Goal: Use online tool/utility: Utilize a website feature to perform a specific function

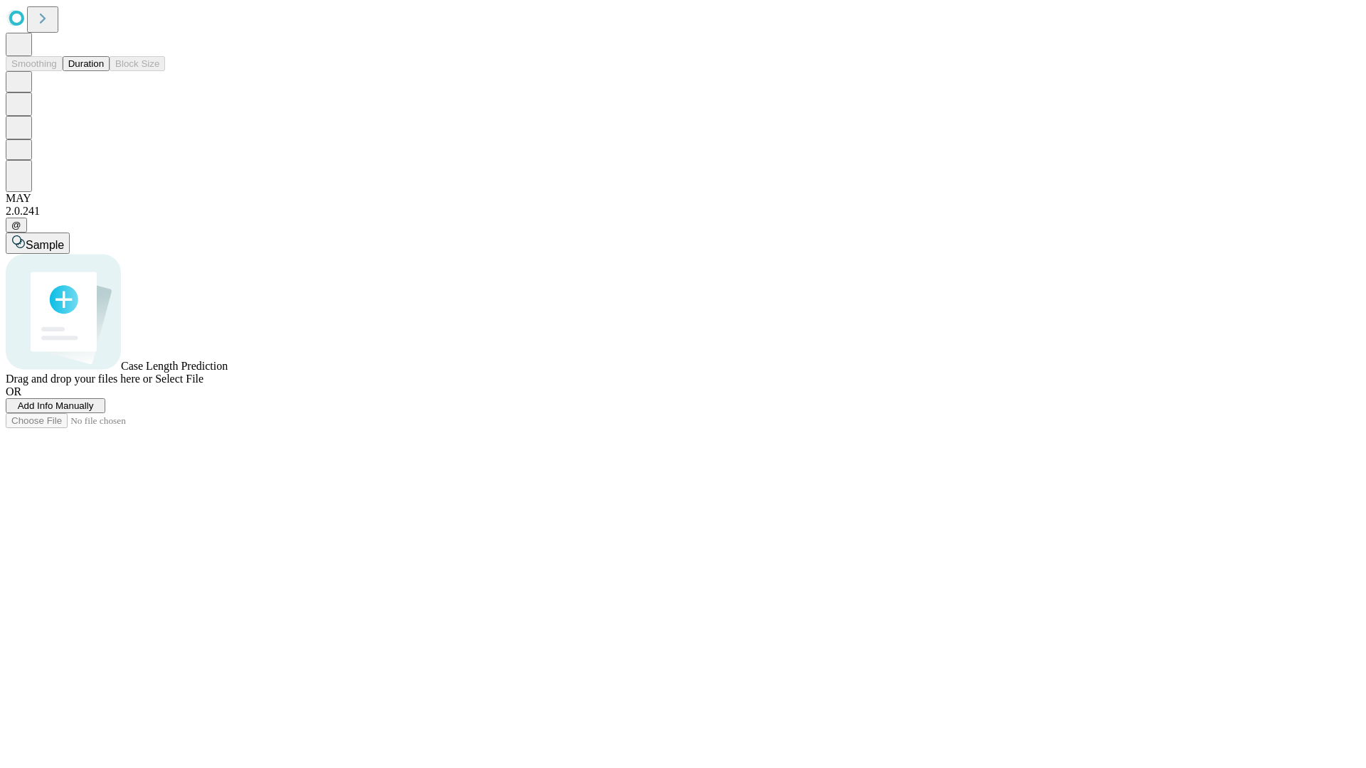
click at [104, 71] on button "Duration" at bounding box center [86, 63] width 47 height 15
click at [94, 411] on span "Add Info Manually" at bounding box center [56, 406] width 76 height 11
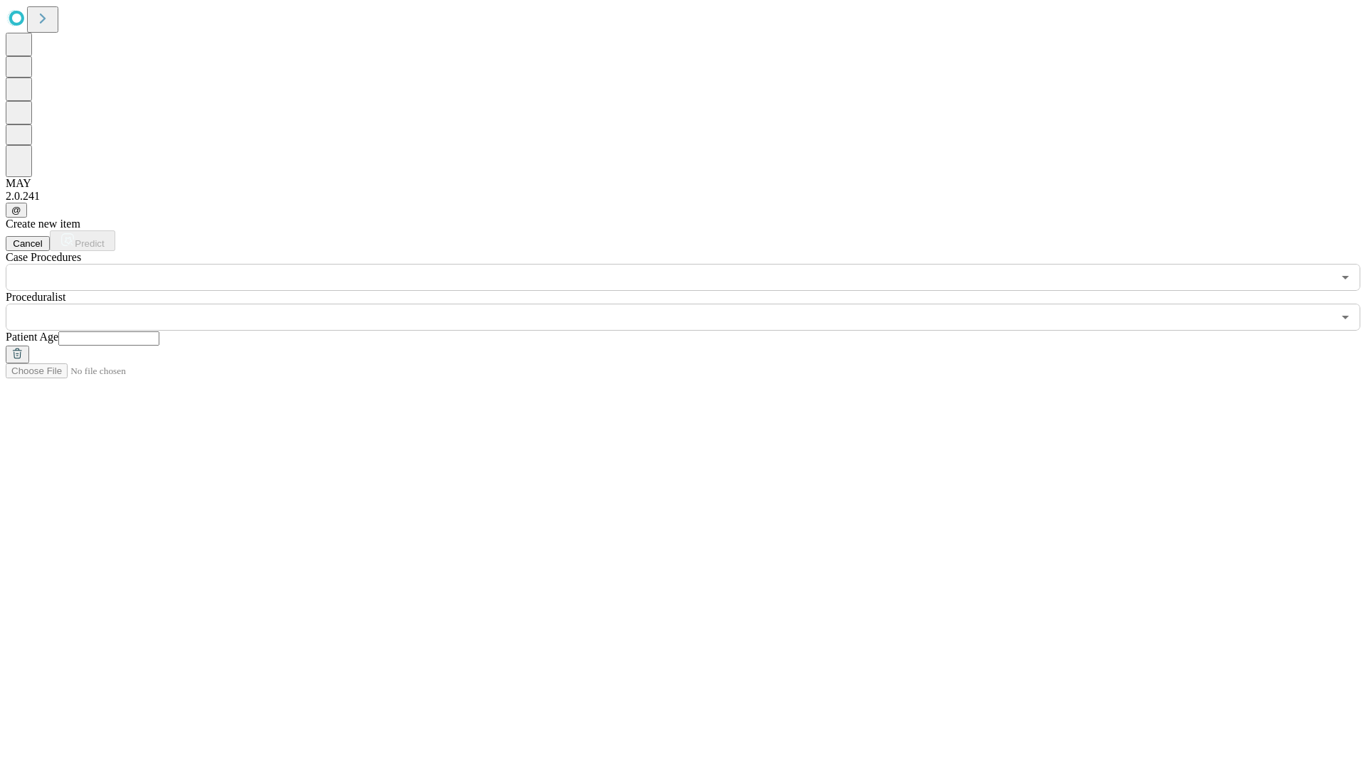
click at [159, 332] on input "text" at bounding box center [108, 339] width 101 height 14
type input "*"
click at [693, 304] on input "text" at bounding box center [669, 317] width 1327 height 27
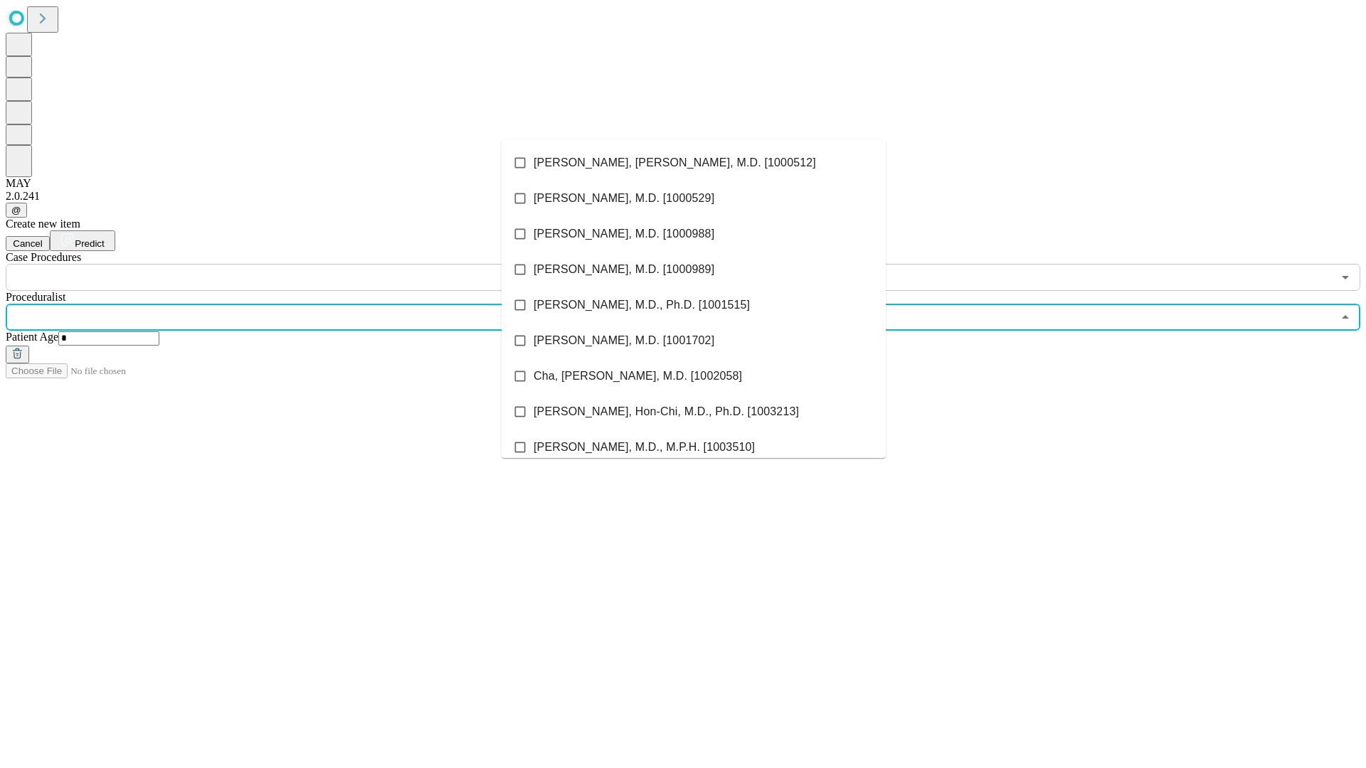
click at [694, 163] on li "[PERSON_NAME], [PERSON_NAME], M.D. [1000512]" at bounding box center [694, 163] width 384 height 36
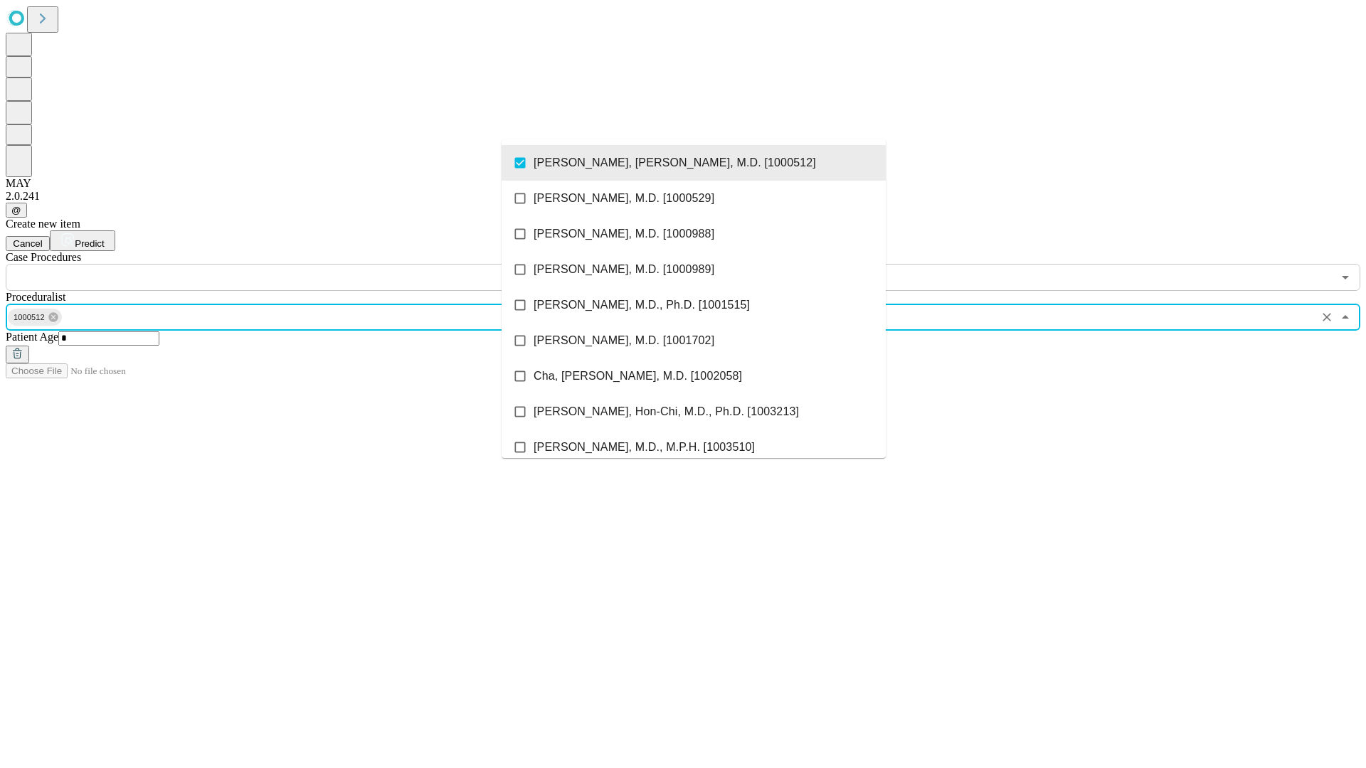
click at [299, 264] on input "text" at bounding box center [669, 277] width 1327 height 27
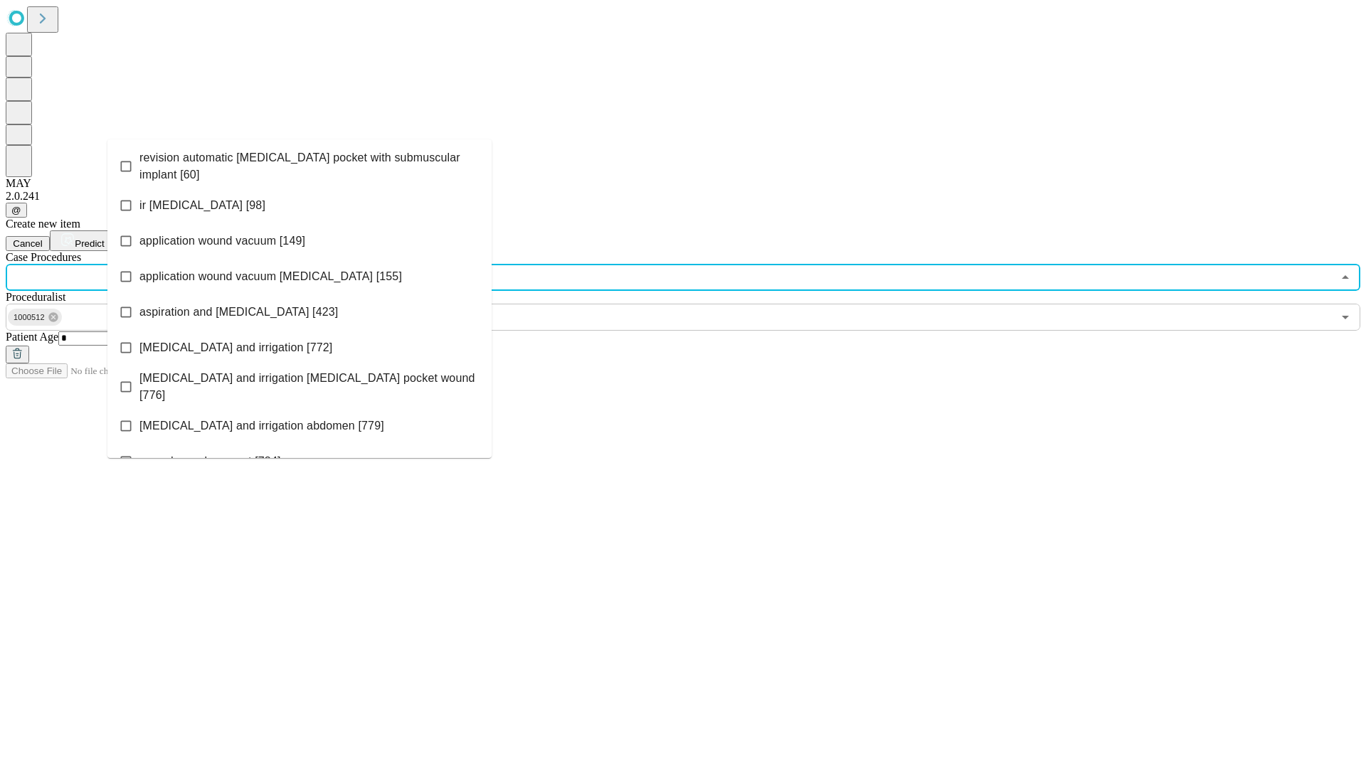
click at [300, 163] on span "revision automatic [MEDICAL_DATA] pocket with submuscular implant [60]" at bounding box center [309, 166] width 341 height 34
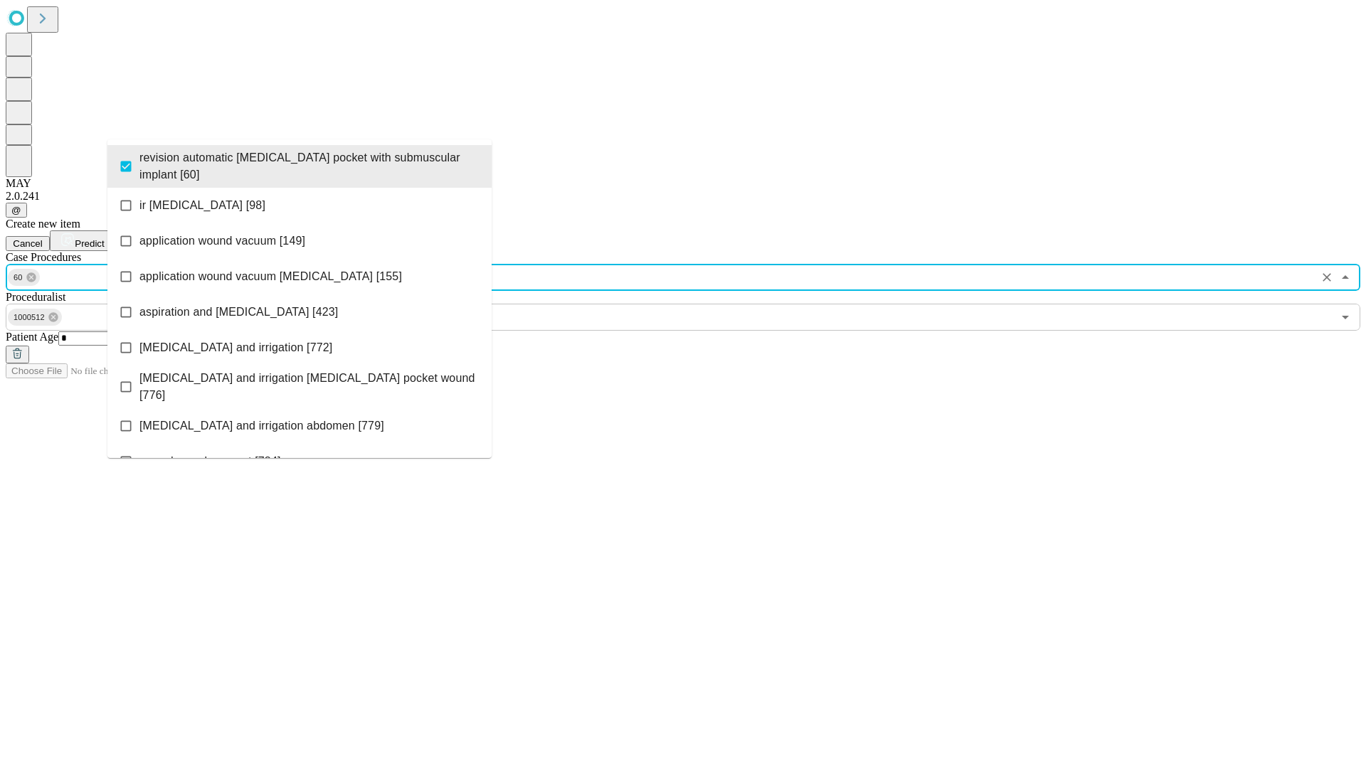
click at [104, 238] on span "Predict" at bounding box center [89, 243] width 29 height 11
